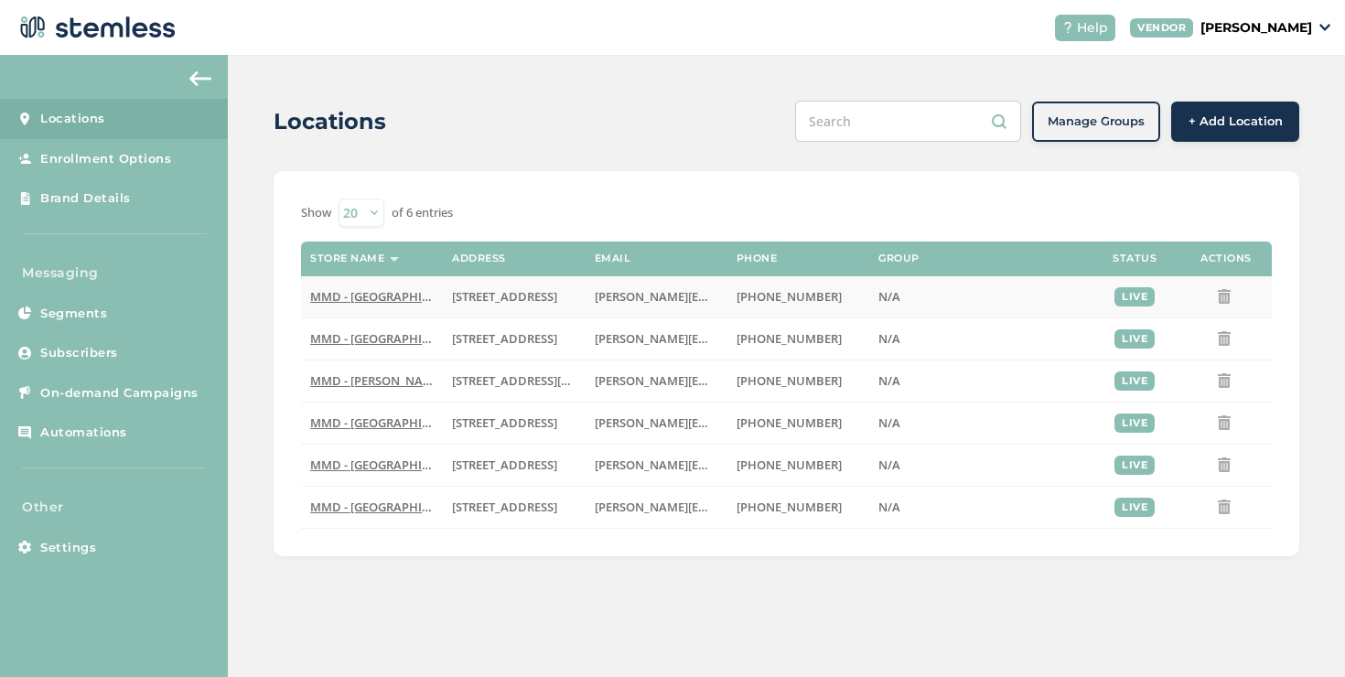
click at [381, 296] on span "MMD - [GEOGRAPHIC_DATA]" at bounding box center [390, 296] width 160 height 16
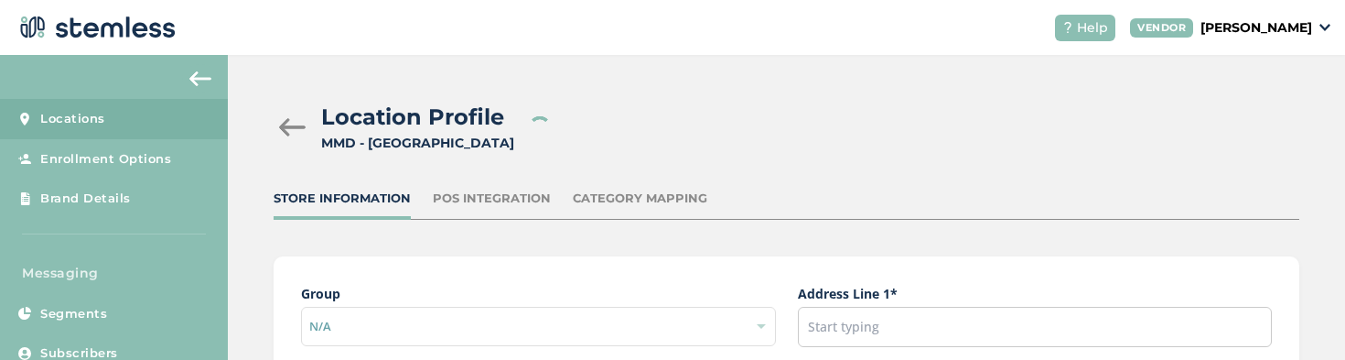
type input "[STREET_ADDRESS]"
type input "[PHONE_NUMBER]"
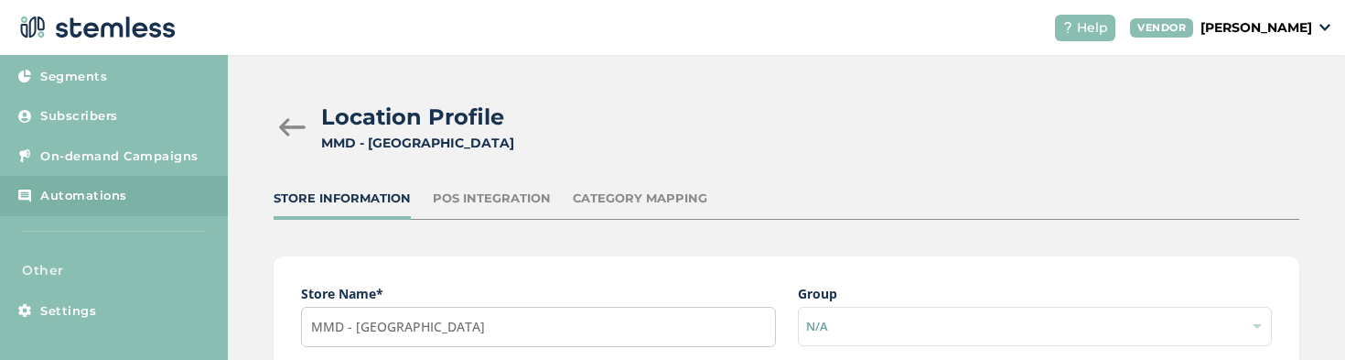
click at [113, 203] on span "Automations" at bounding box center [83, 196] width 87 height 18
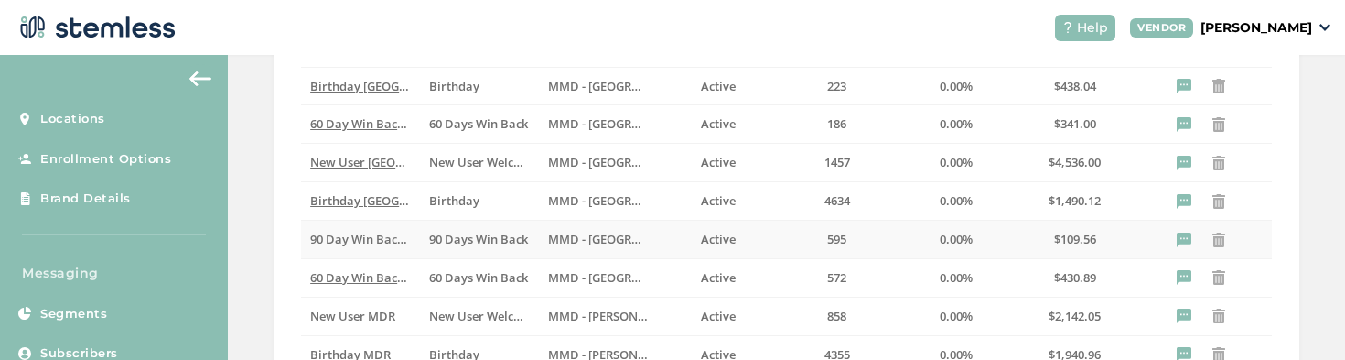
scroll to position [16, 0]
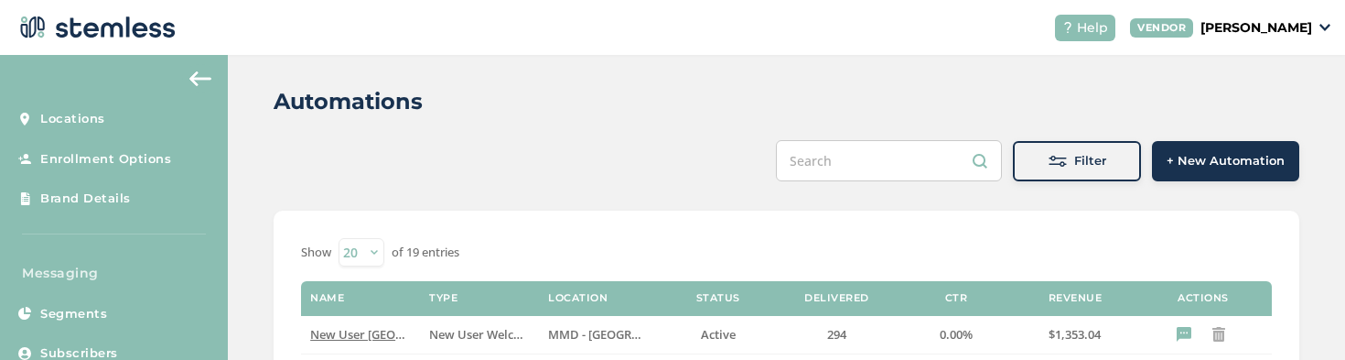
click at [1197, 149] on button "+ New Automation" at bounding box center [1225, 161] width 147 height 40
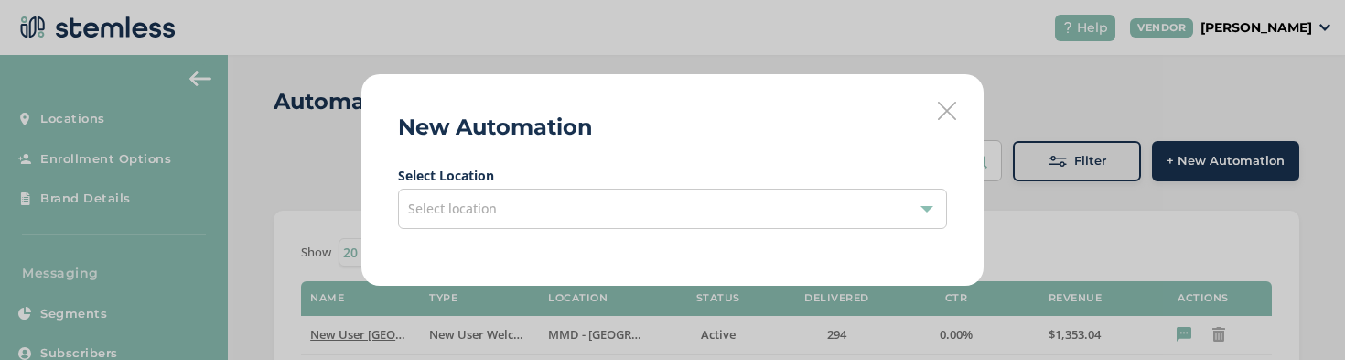
click at [437, 202] on span "Select location" at bounding box center [452, 208] width 89 height 17
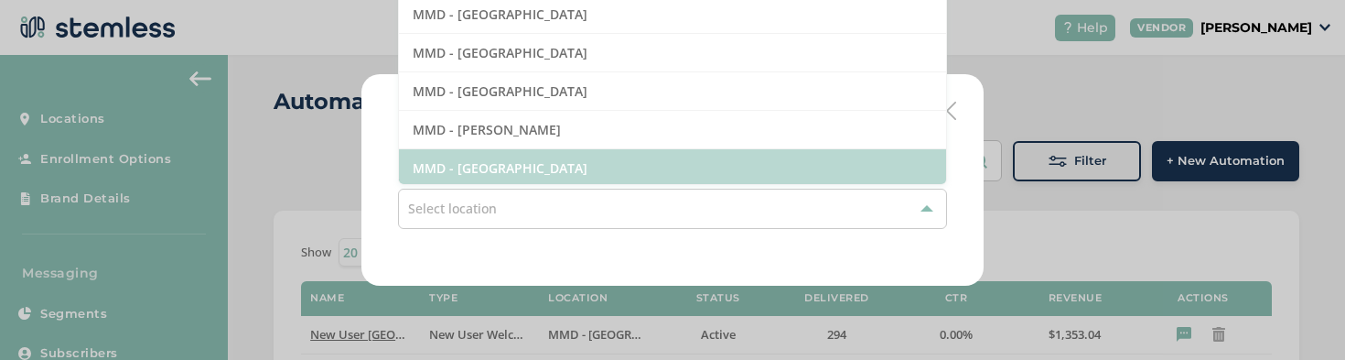
click at [461, 149] on li "MMD - [GEOGRAPHIC_DATA]" at bounding box center [672, 168] width 547 height 38
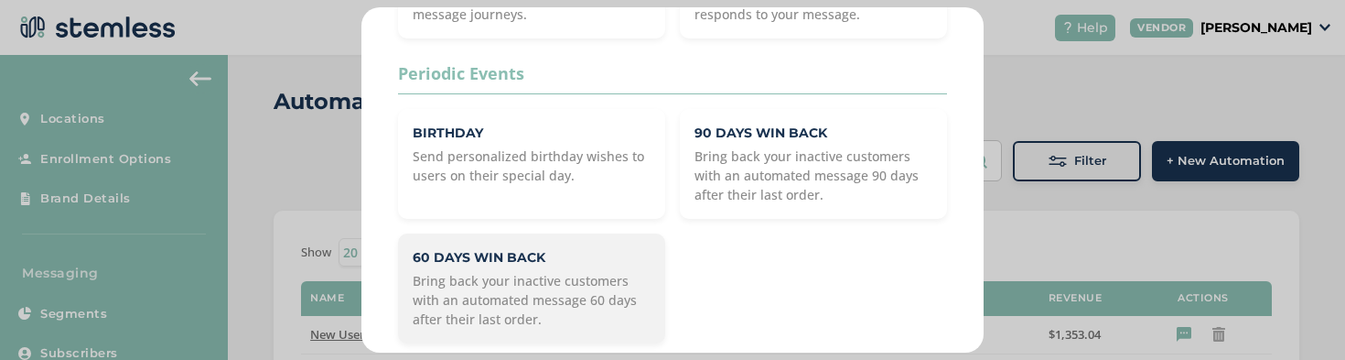
scroll to position [5, 0]
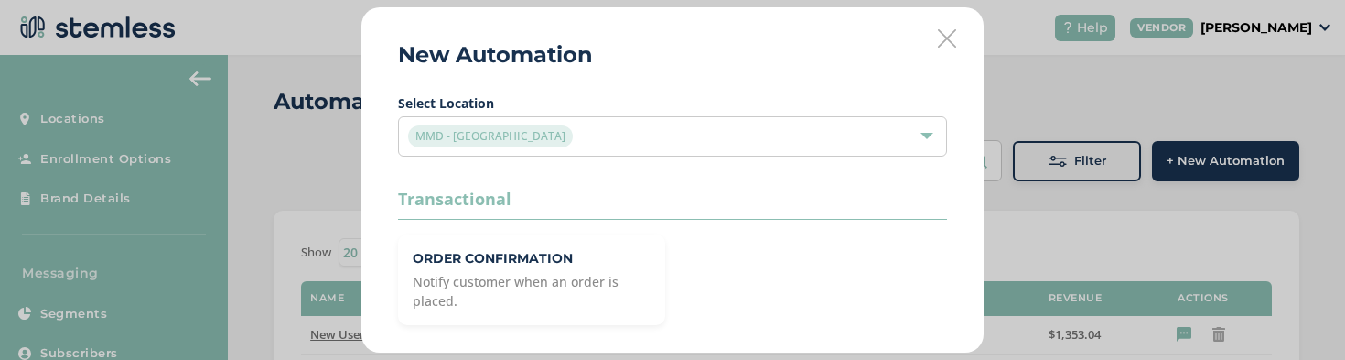
click at [938, 42] on icon at bounding box center [947, 38] width 18 height 18
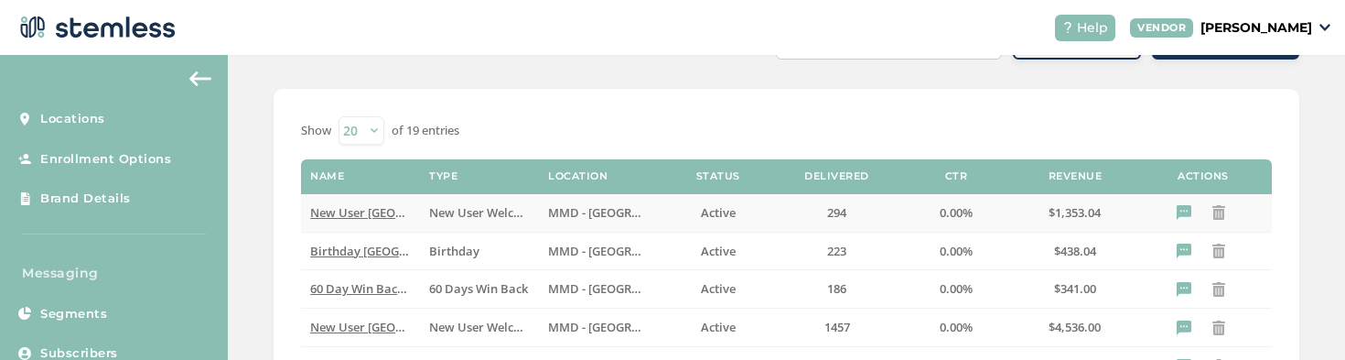
scroll to position [139, 0]
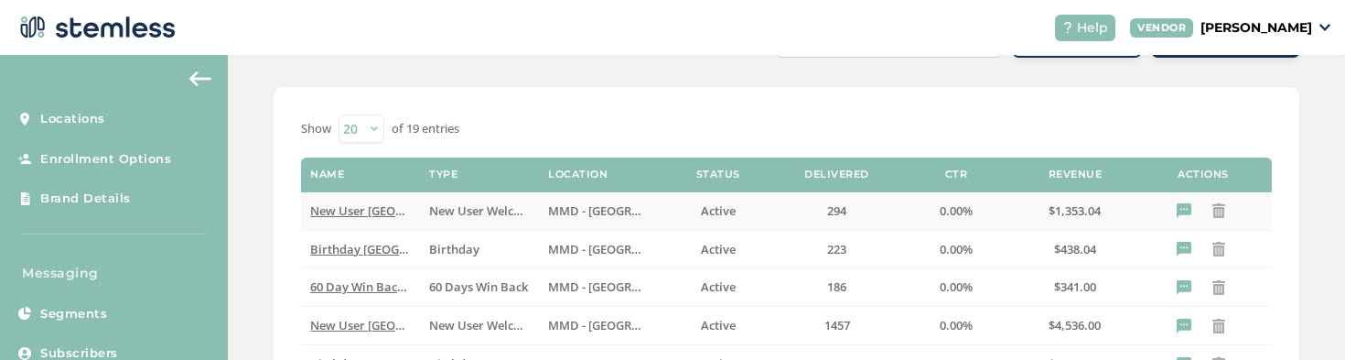
click at [357, 213] on span "New User [GEOGRAPHIC_DATA]" at bounding box center [399, 210] width 178 height 16
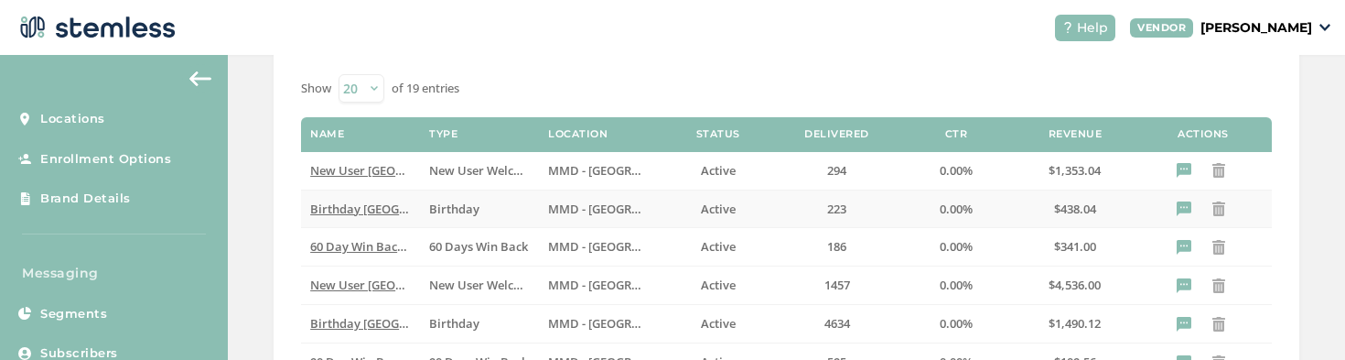
scroll to position [248, 0]
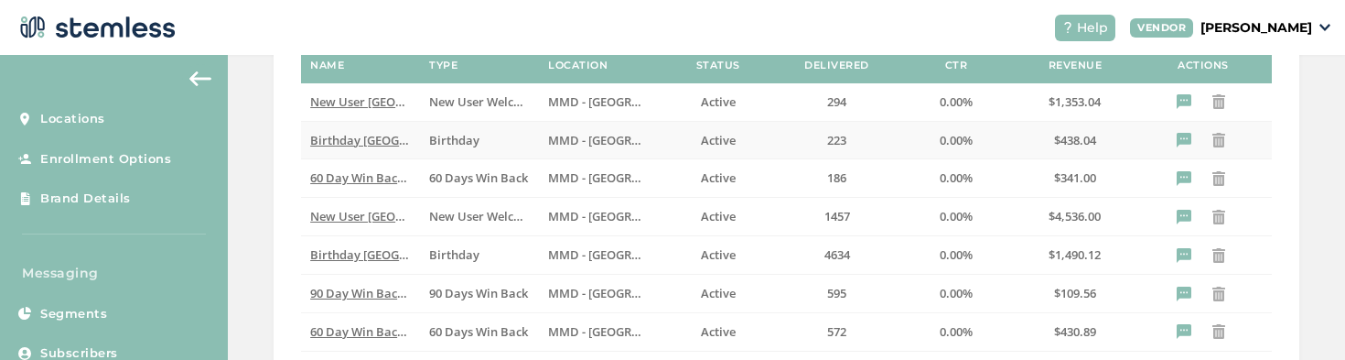
click at [365, 144] on span "Birthday [GEOGRAPHIC_DATA]" at bounding box center [396, 140] width 173 height 16
click at [372, 179] on span "60 Day Win Back [GEOGRAPHIC_DATA]" at bounding box center [418, 177] width 216 height 16
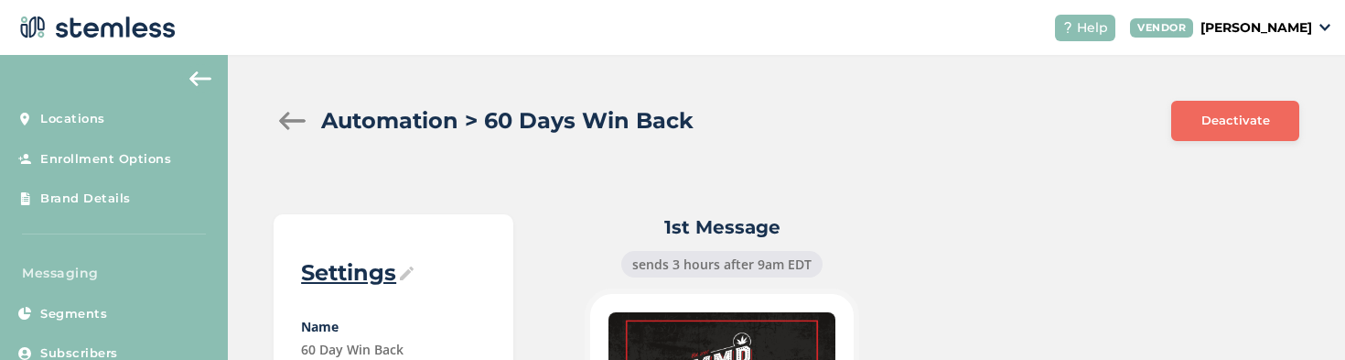
click at [291, 104] on div "Automation > 60 Days Win Back" at bounding box center [715, 120] width 883 height 33
click at [291, 109] on div "Automation > 60 Days Win Back" at bounding box center [715, 120] width 883 height 33
click at [309, 118] on div at bounding box center [292, 121] width 37 height 18
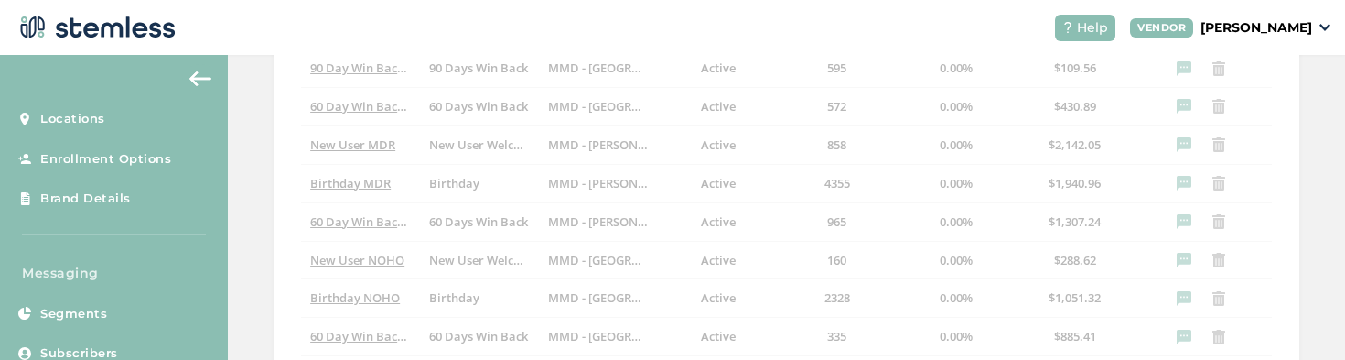
scroll to position [772, 0]
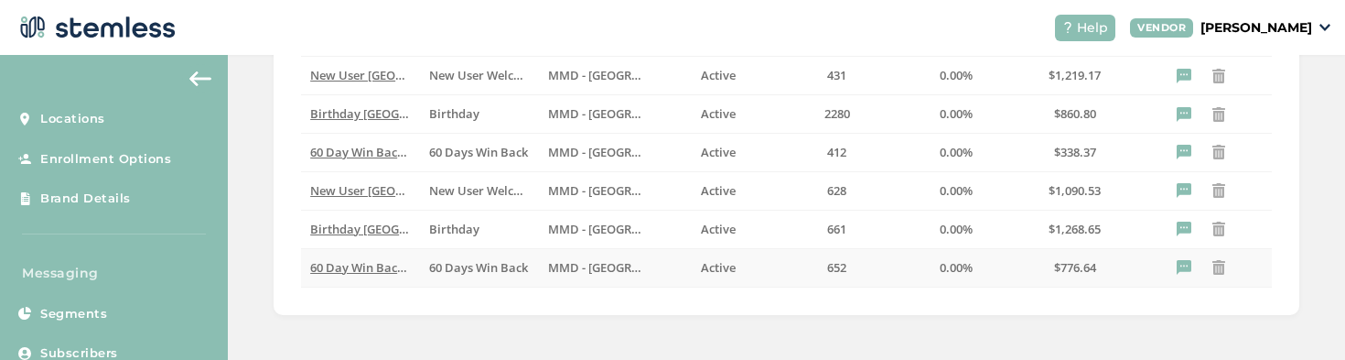
click at [343, 267] on span "60 Day Win Back [GEOGRAPHIC_DATA]" at bounding box center [418, 267] width 216 height 16
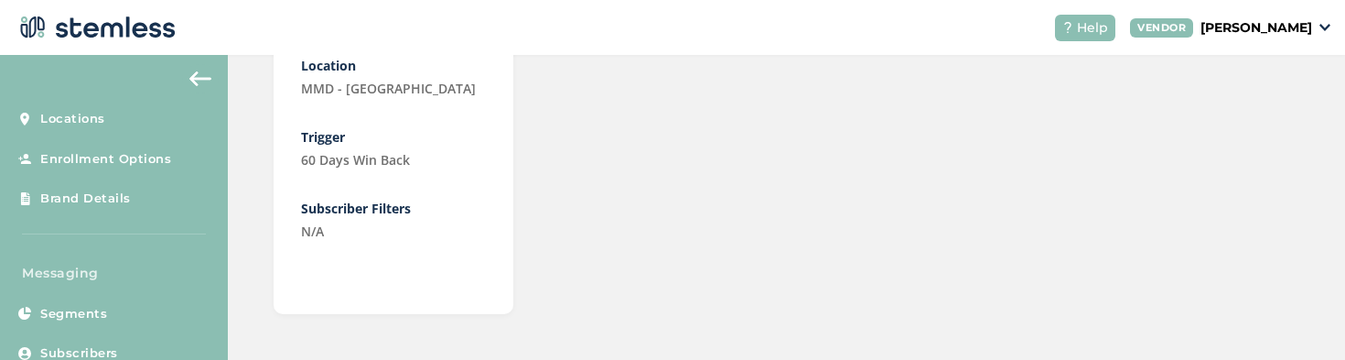
scroll to position [499, 0]
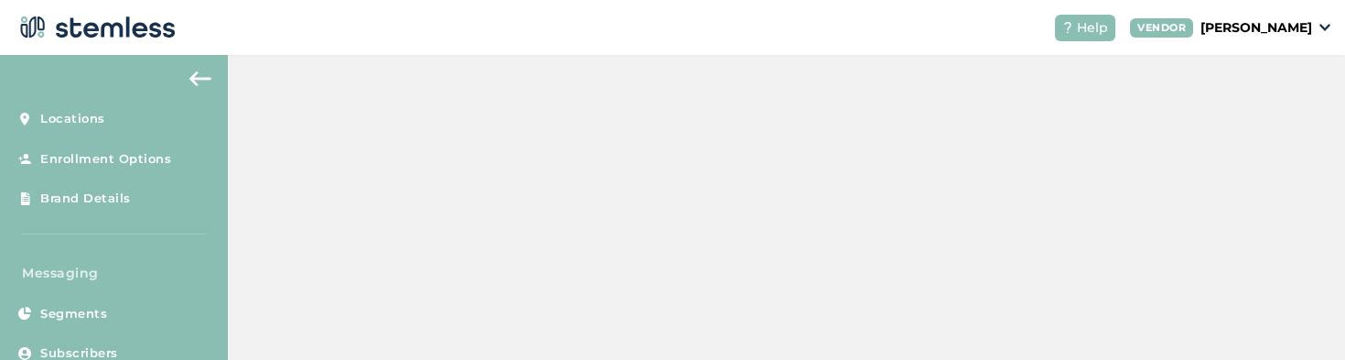
scroll to position [772, 0]
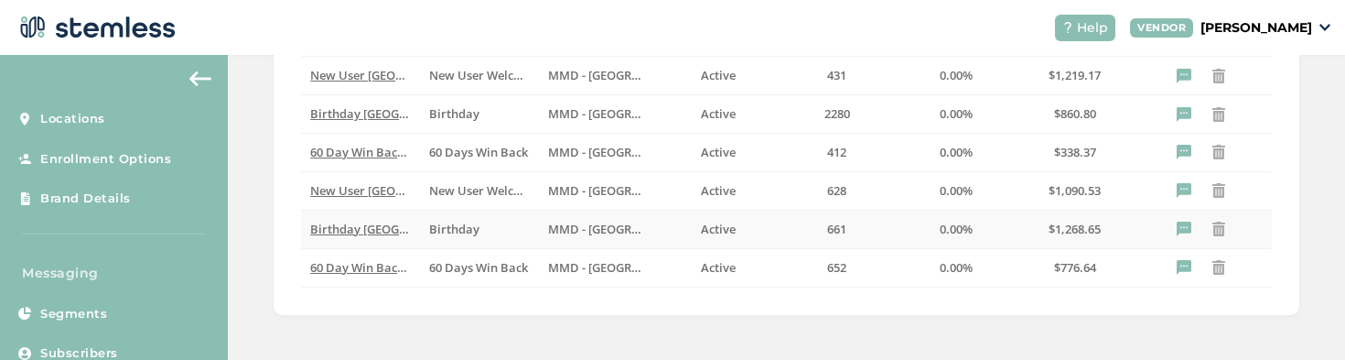
click at [343, 231] on span "Birthday [GEOGRAPHIC_DATA]" at bounding box center [396, 229] width 173 height 16
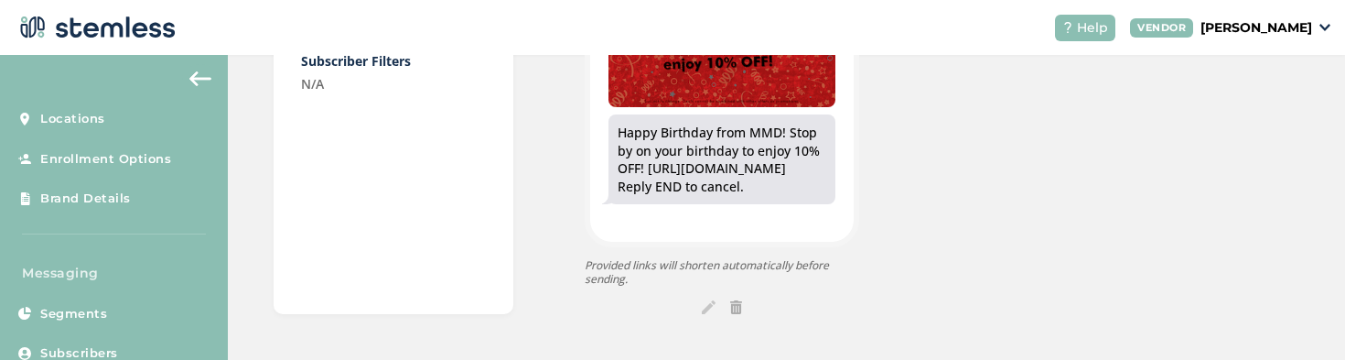
scroll to position [515, 0]
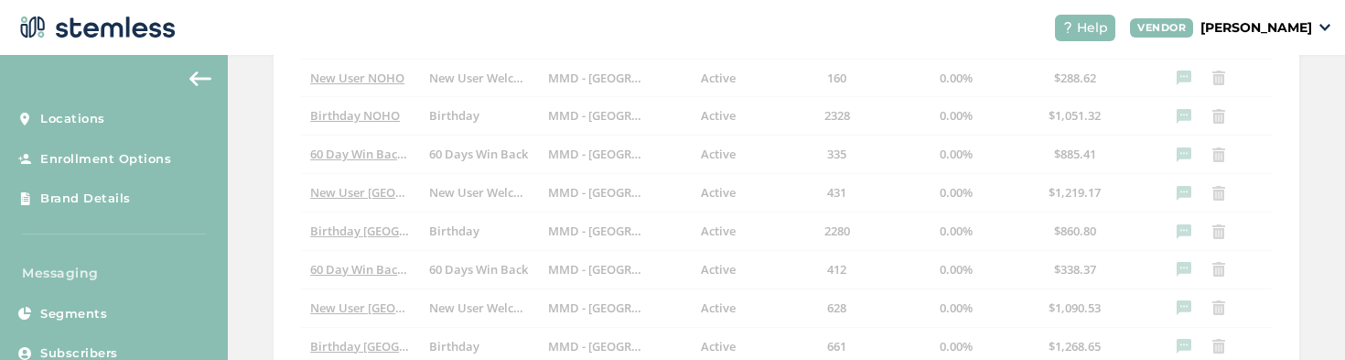
scroll to position [652, 0]
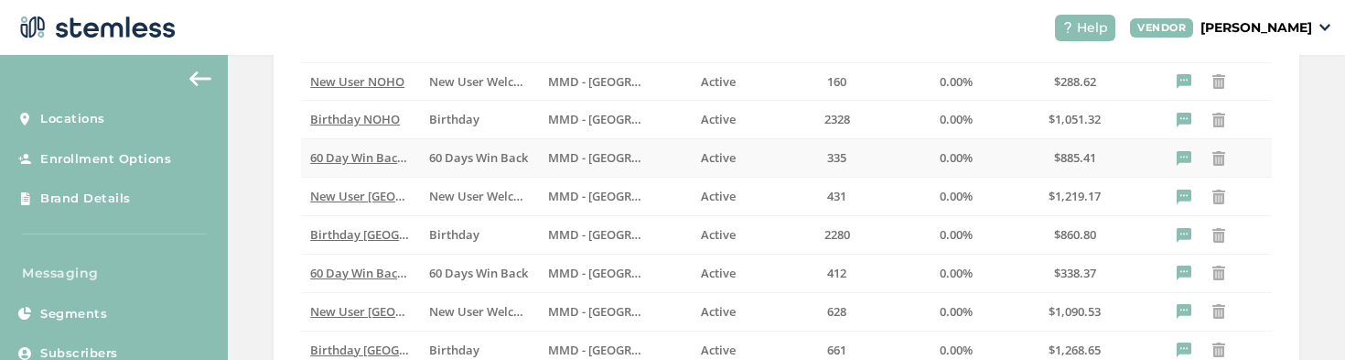
drag, startPoint x: 357, startPoint y: 160, endPoint x: 331, endPoint y: 155, distance: 26.2
click at [357, 160] on span "60 Day Win Back NOHO" at bounding box center [376, 157] width 133 height 16
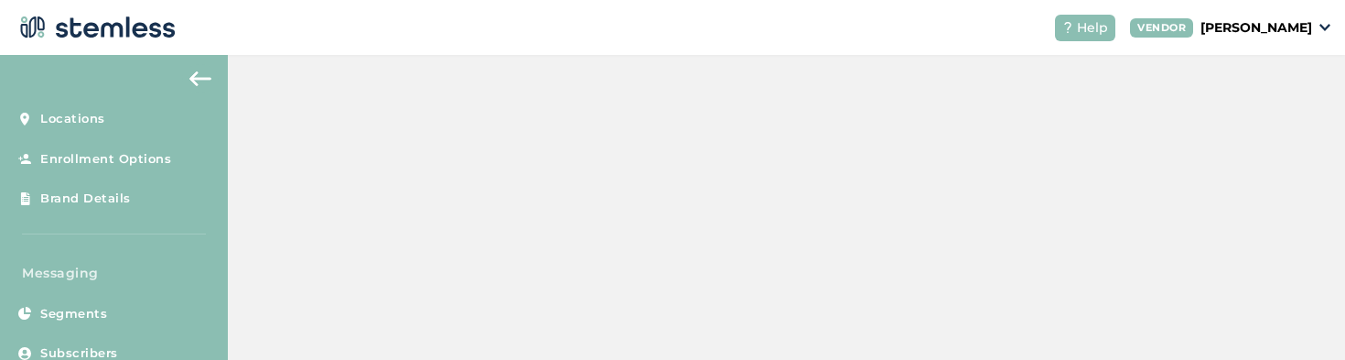
scroll to position [652, 0]
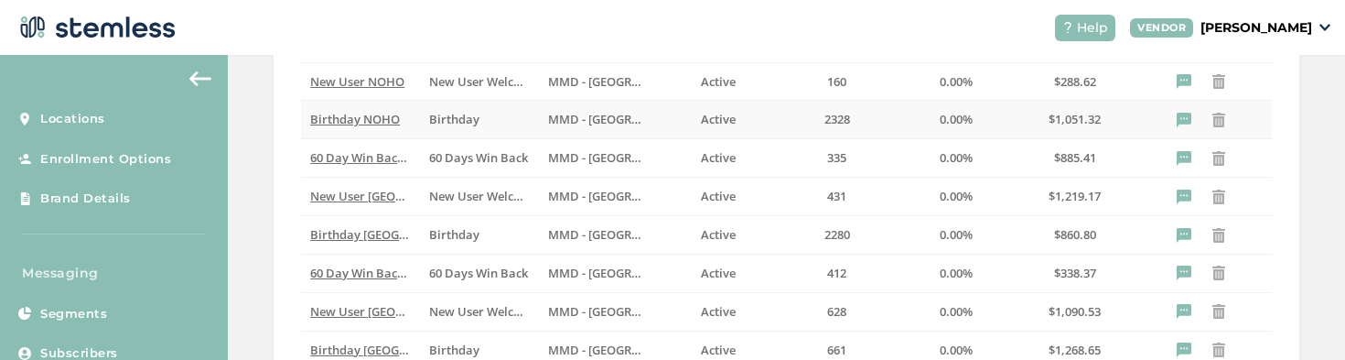
click at [378, 117] on span "Birthday NOHO" at bounding box center [355, 119] width 90 height 16
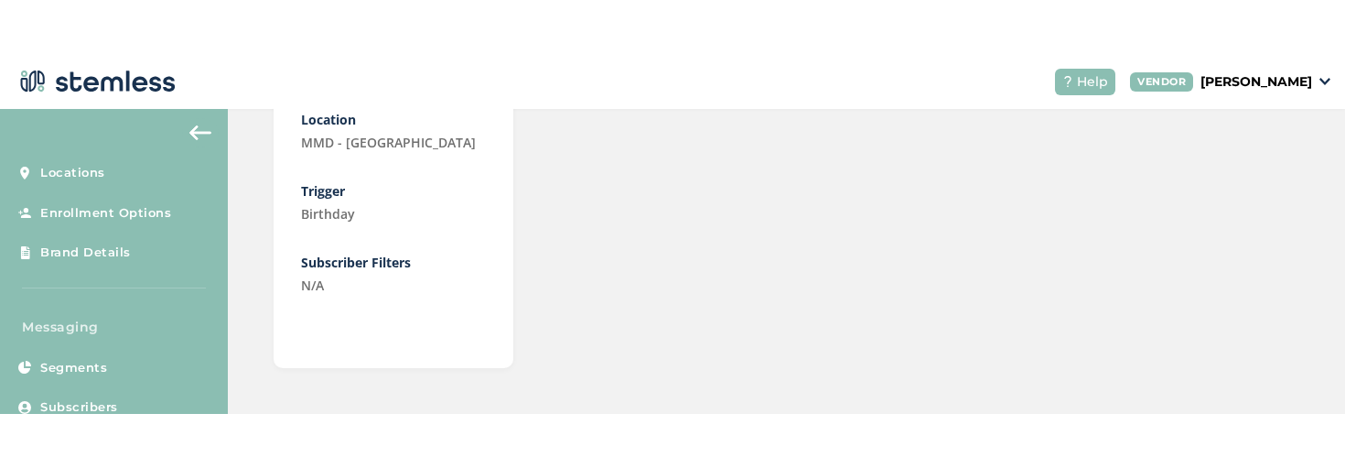
scroll to position [237, 0]
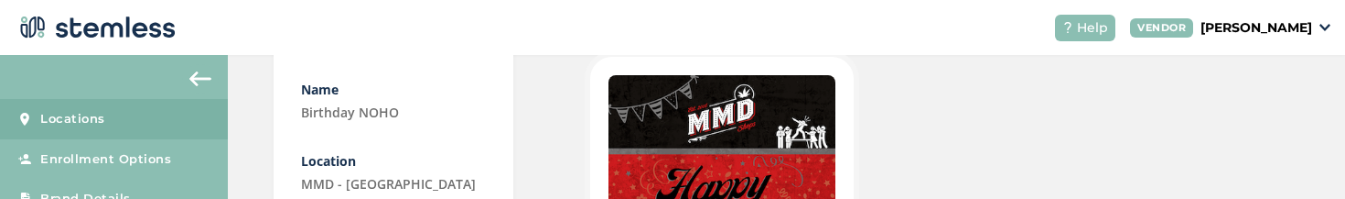
click at [87, 116] on span "Locations" at bounding box center [72, 119] width 65 height 18
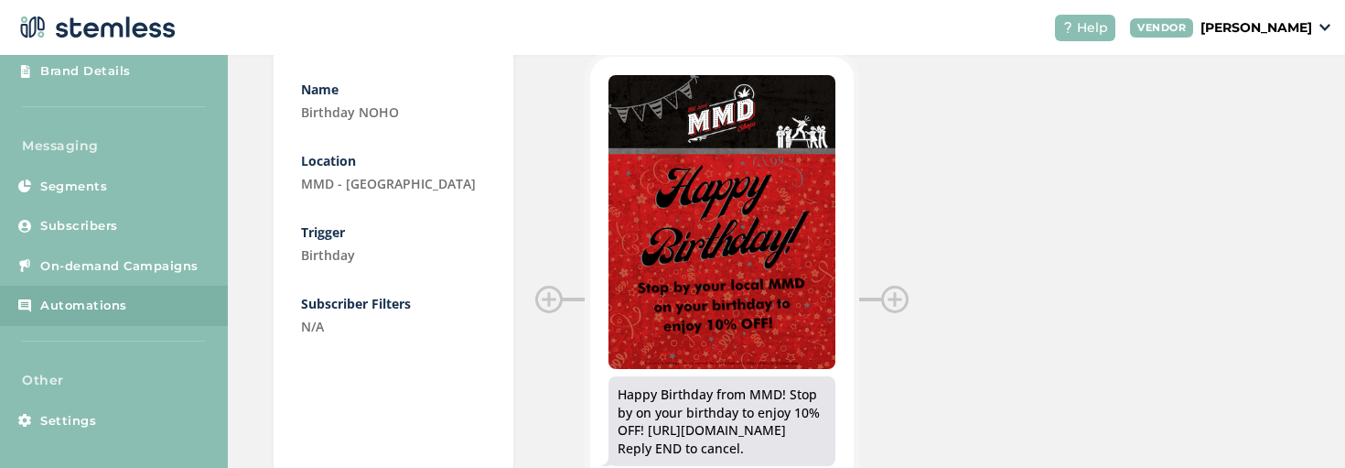
scroll to position [129, 0]
click at [115, 299] on span "Automations" at bounding box center [83, 304] width 87 height 18
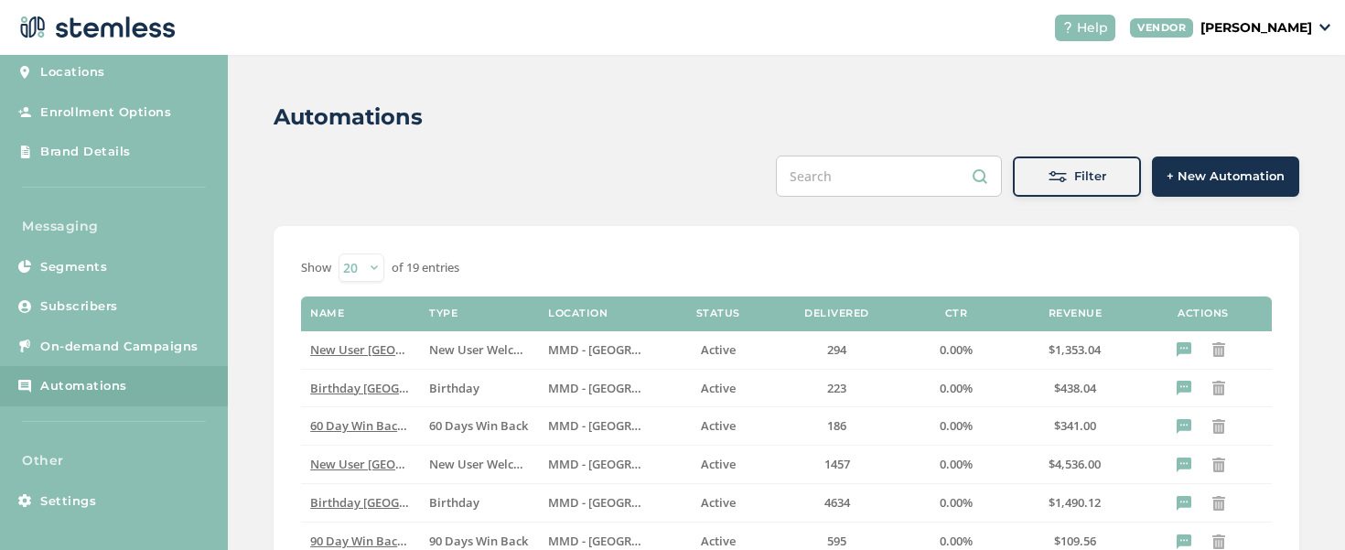
click at [1084, 174] on span "Filter" at bounding box center [1090, 176] width 32 height 18
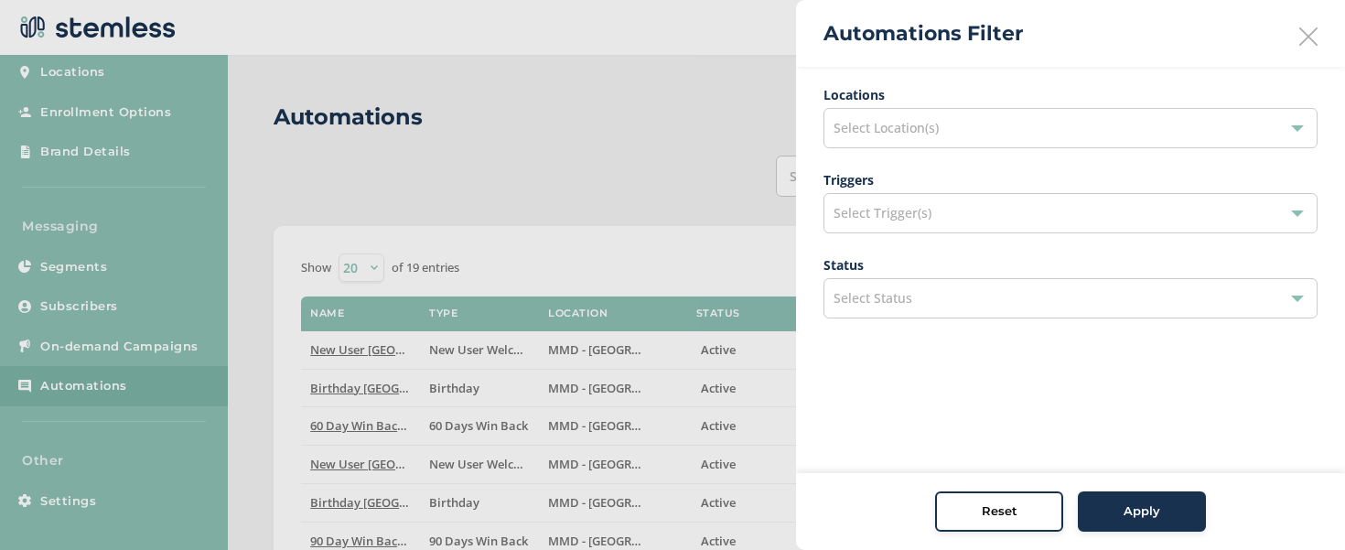
click at [890, 131] on span "Select Location(s)" at bounding box center [886, 127] width 105 height 17
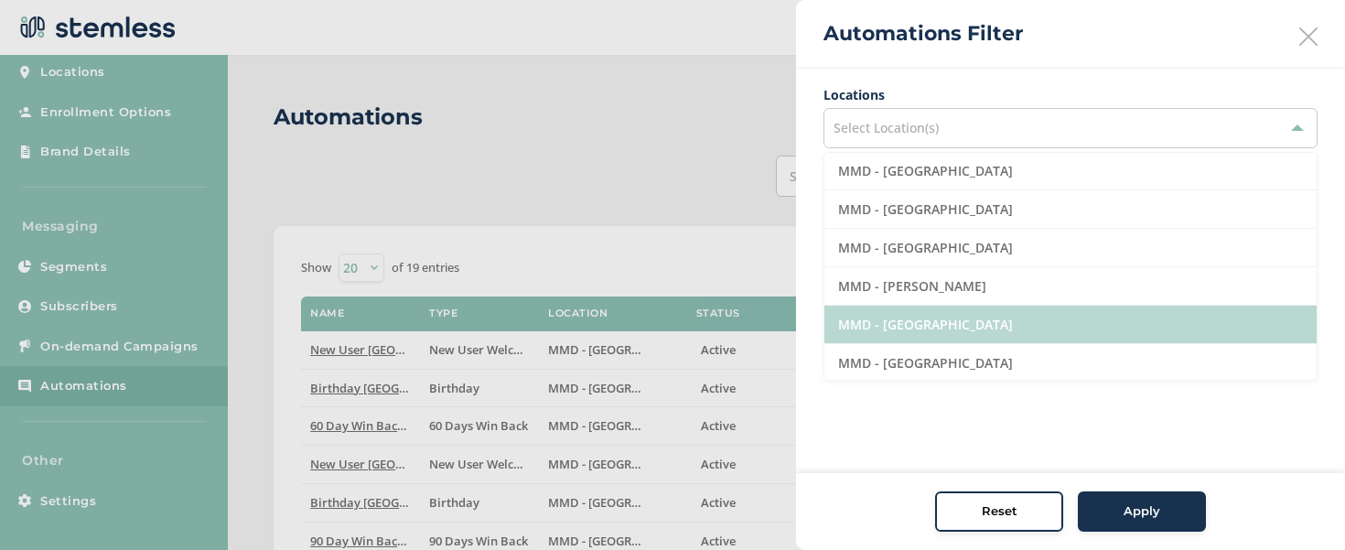
scroll to position [41, 0]
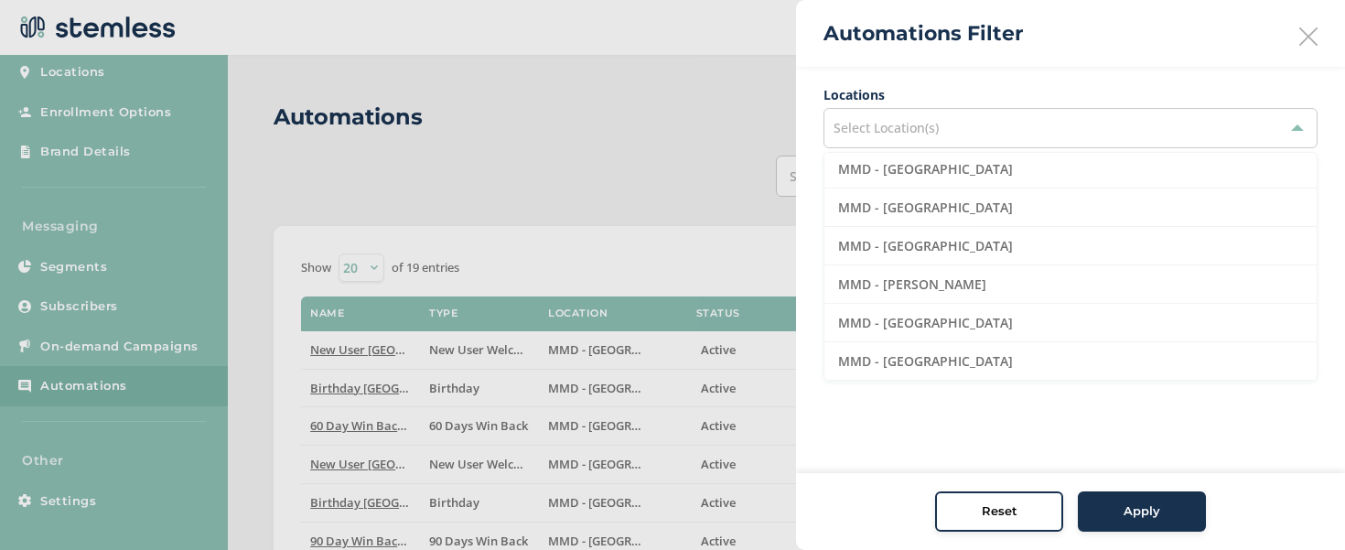
click at [1306, 38] on icon at bounding box center [1309, 36] width 18 height 18
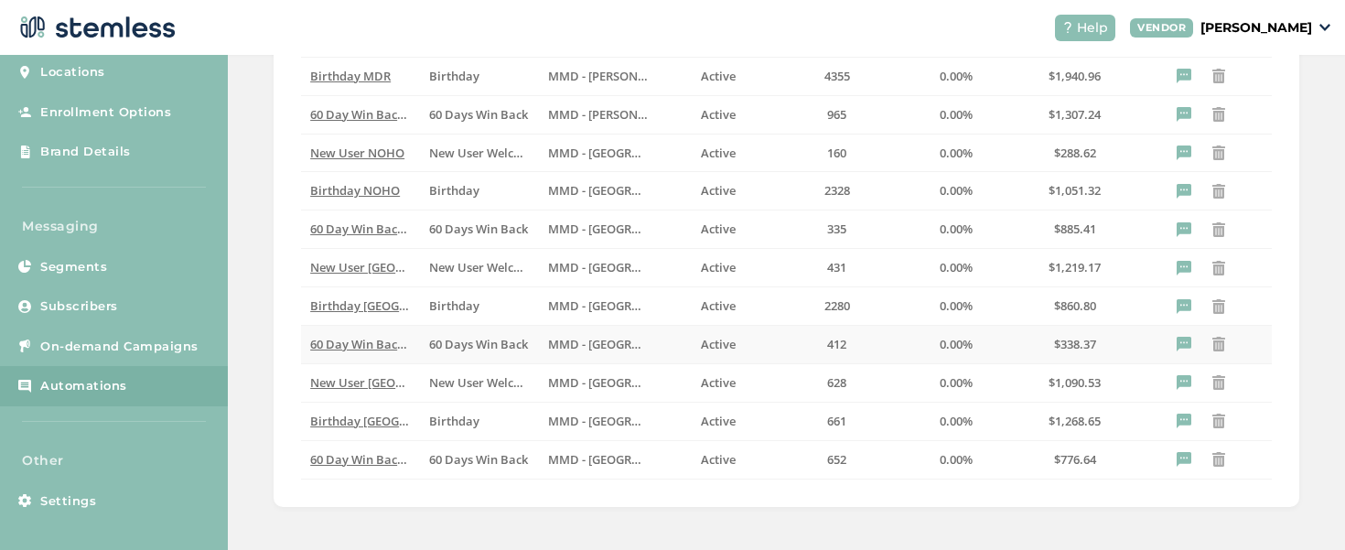
scroll to position [582, 0]
